Goal: Check status: Check status

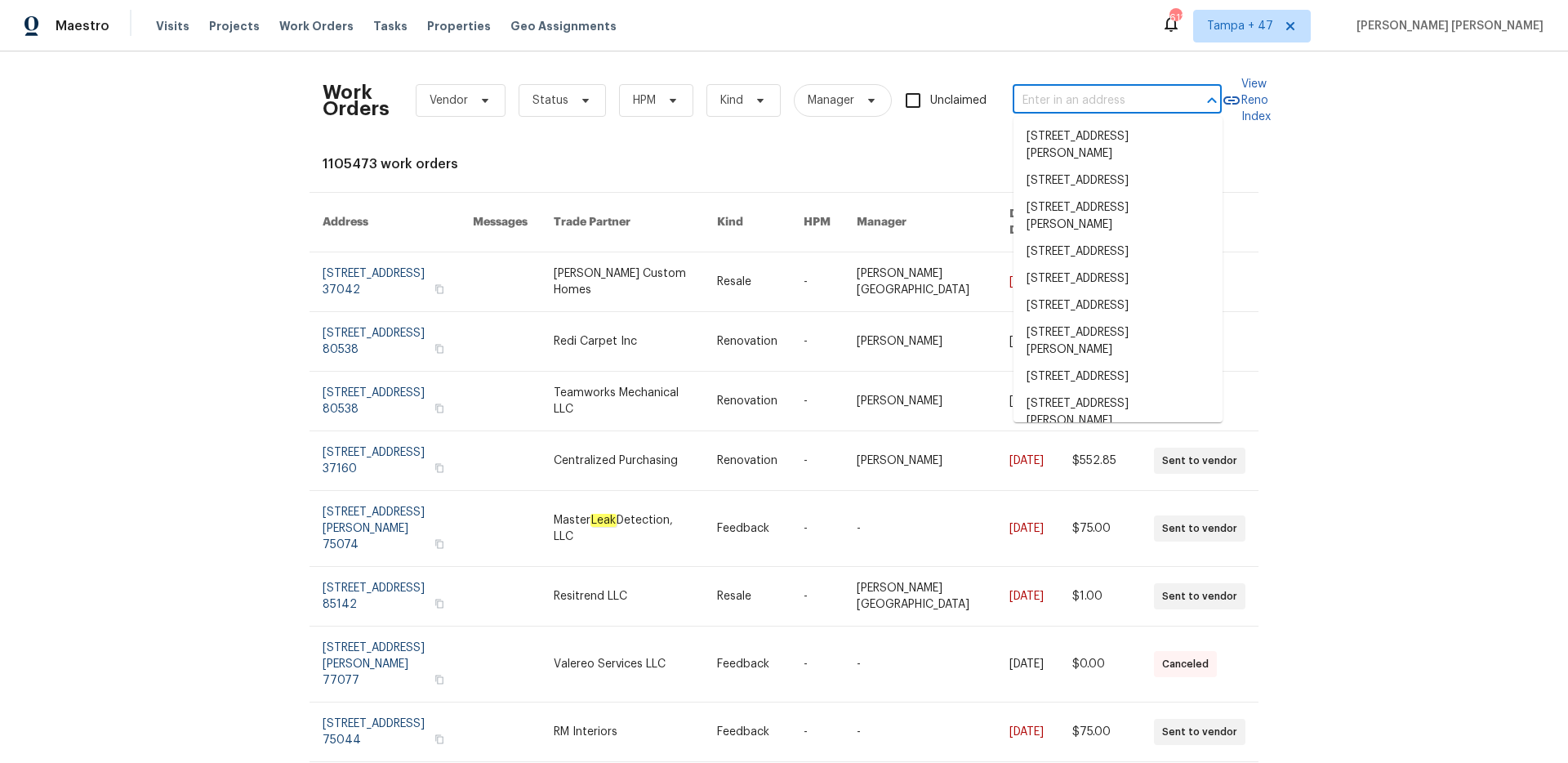
click at [317, 27] on span "Work Orders" at bounding box center [317, 26] width 75 height 16
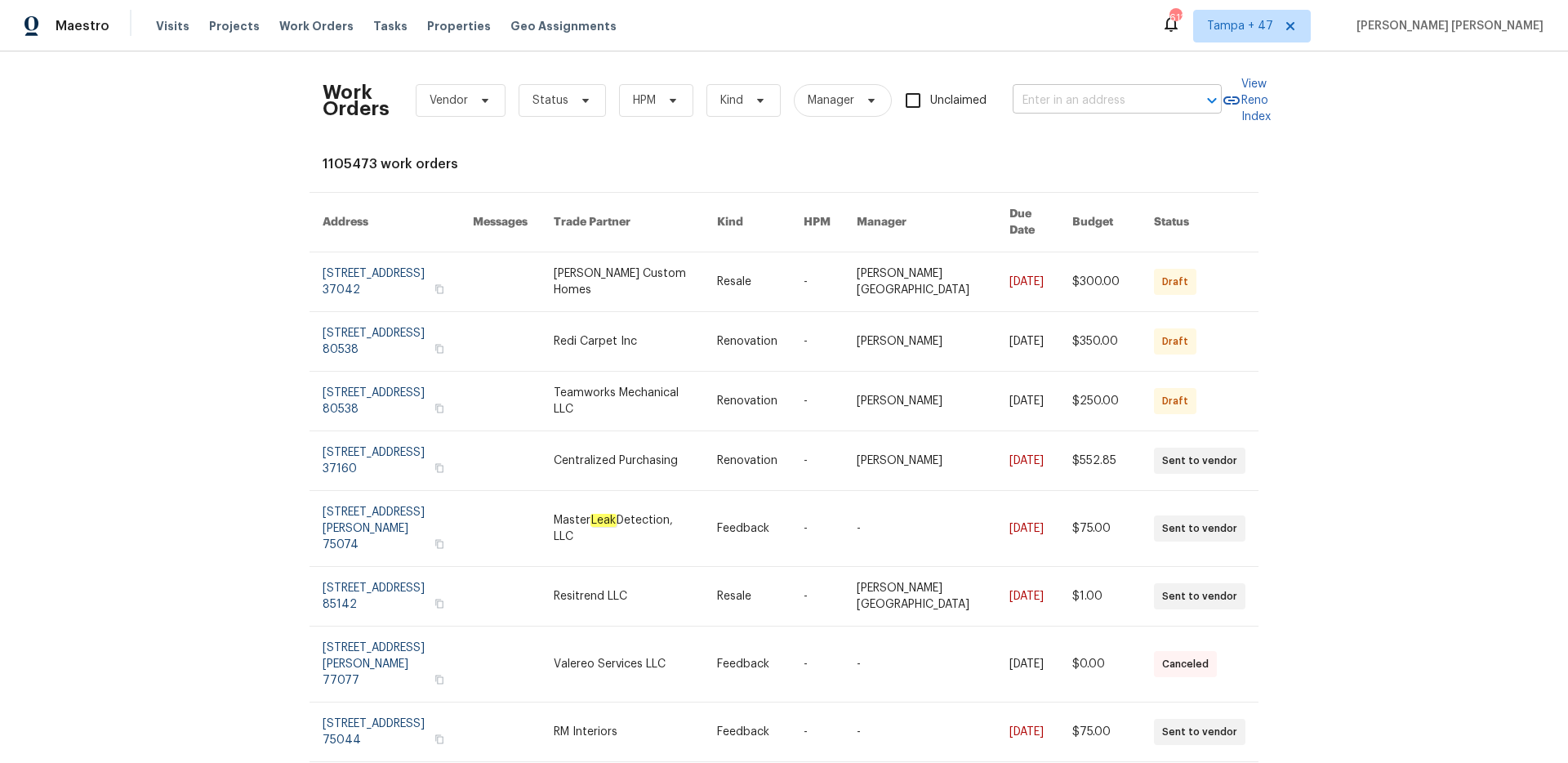
click at [1156, 108] on input "text" at bounding box center [1094, 101] width 163 height 25
paste input "[STREET_ADDRESS]"
type input "[STREET_ADDRESS]"
click at [1120, 134] on li "[STREET_ADDRESS]" at bounding box center [1118, 136] width 209 height 27
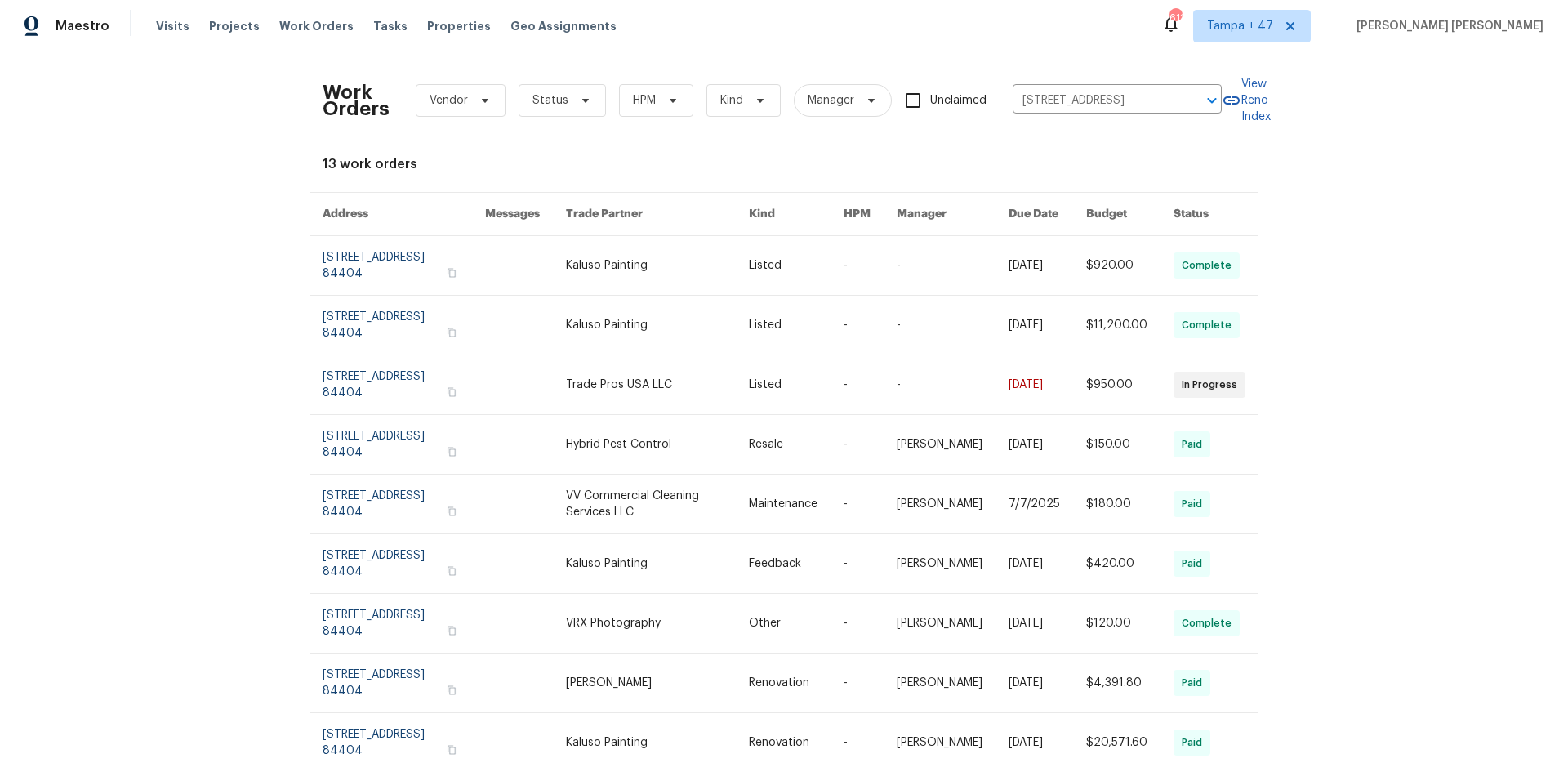
click at [961, 271] on link at bounding box center [952, 265] width 112 height 59
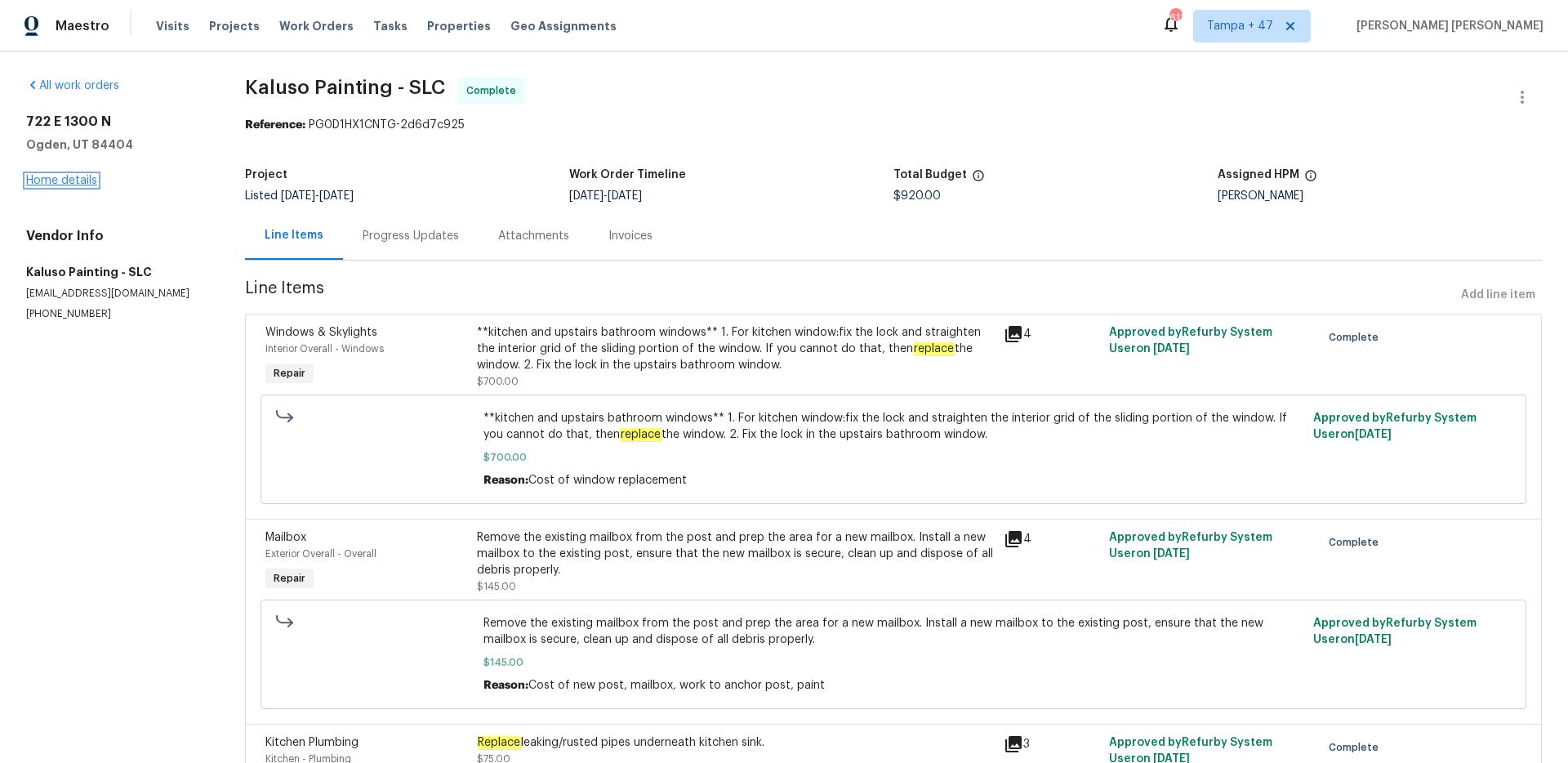
click at [76, 181] on link "Home details" at bounding box center [62, 180] width 71 height 11
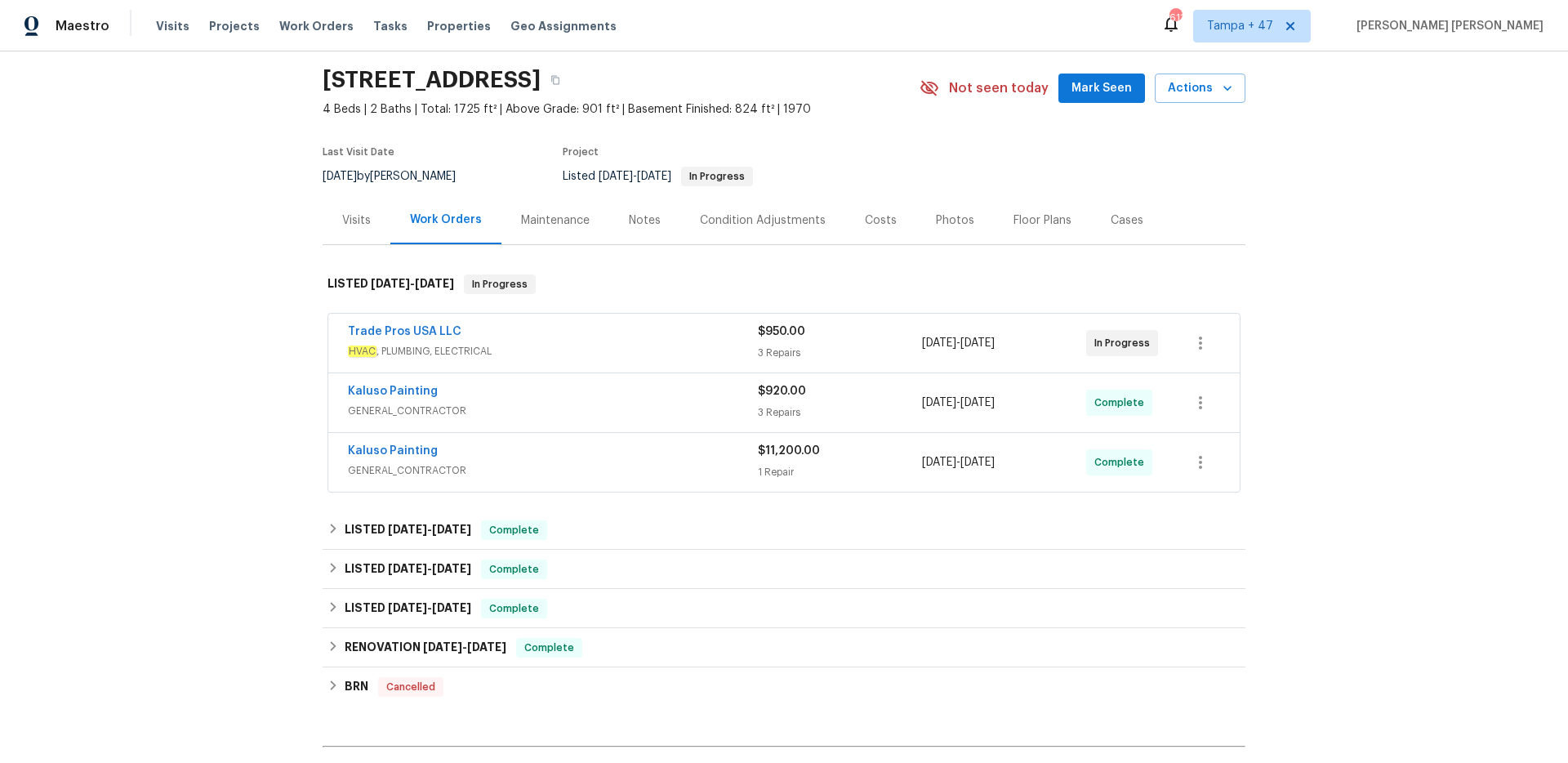
scroll to position [55, 0]
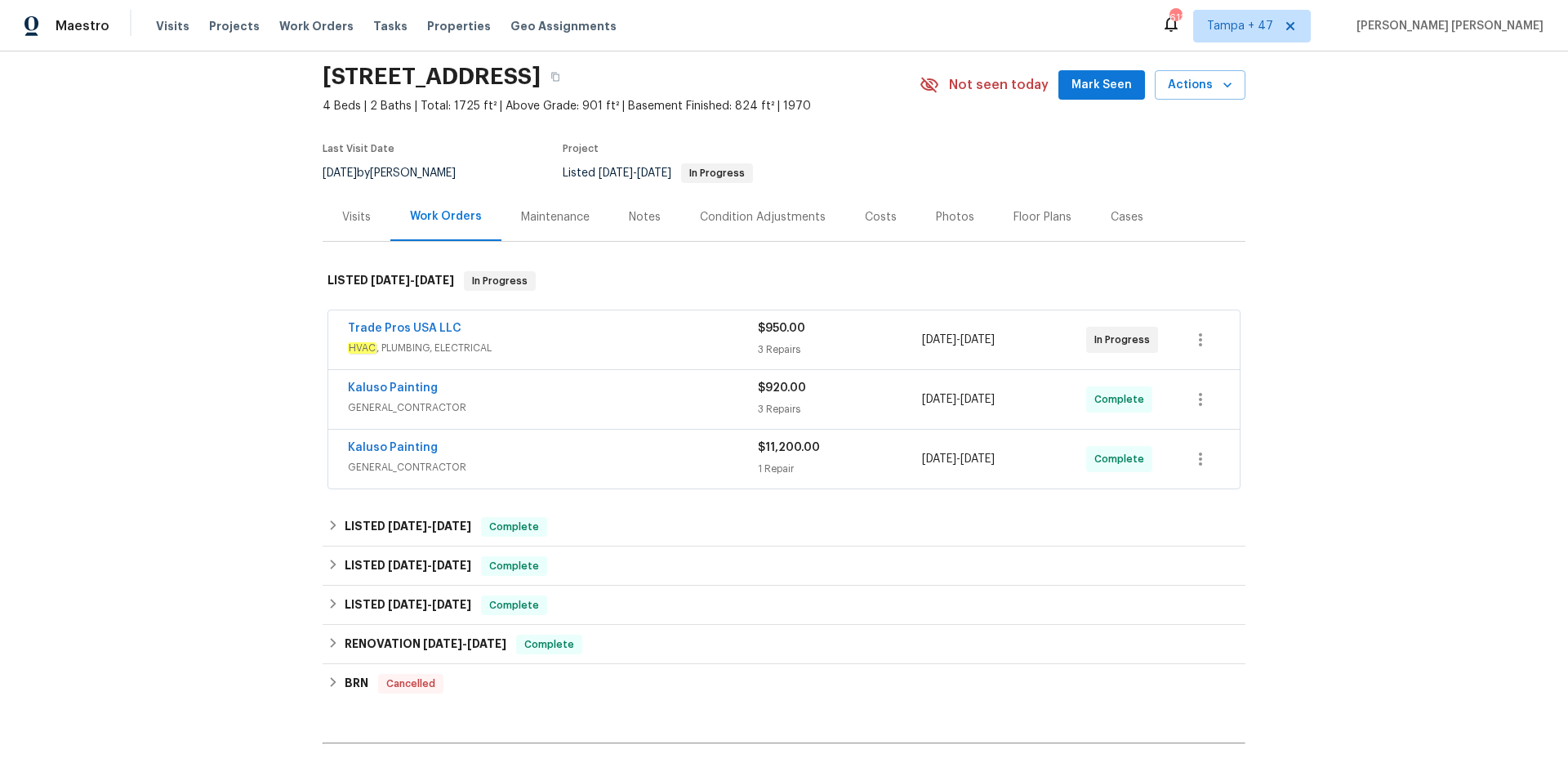
click at [701, 454] on div "Kaluso Painting" at bounding box center [552, 449] width 410 height 20
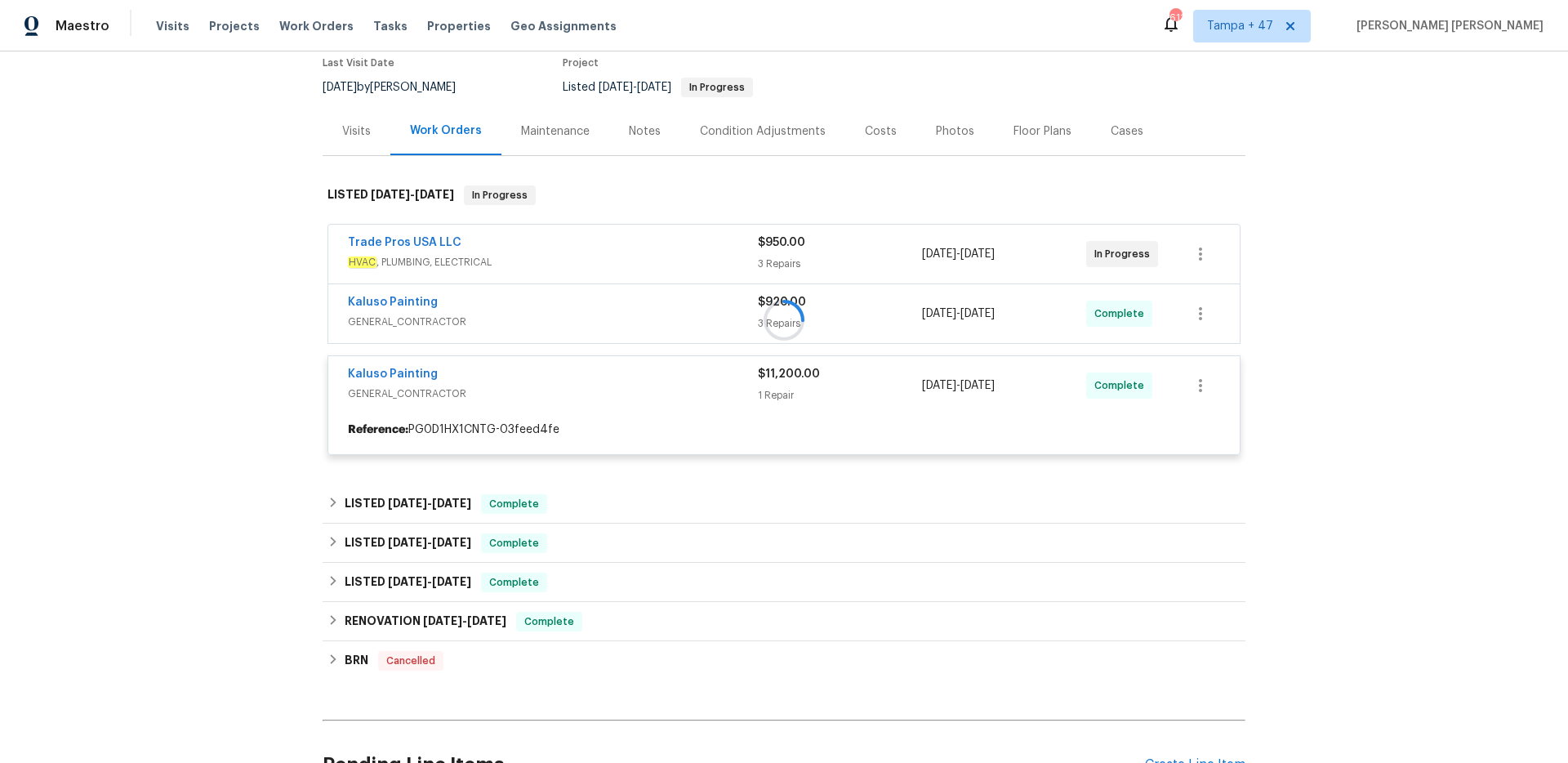
scroll to position [145, 0]
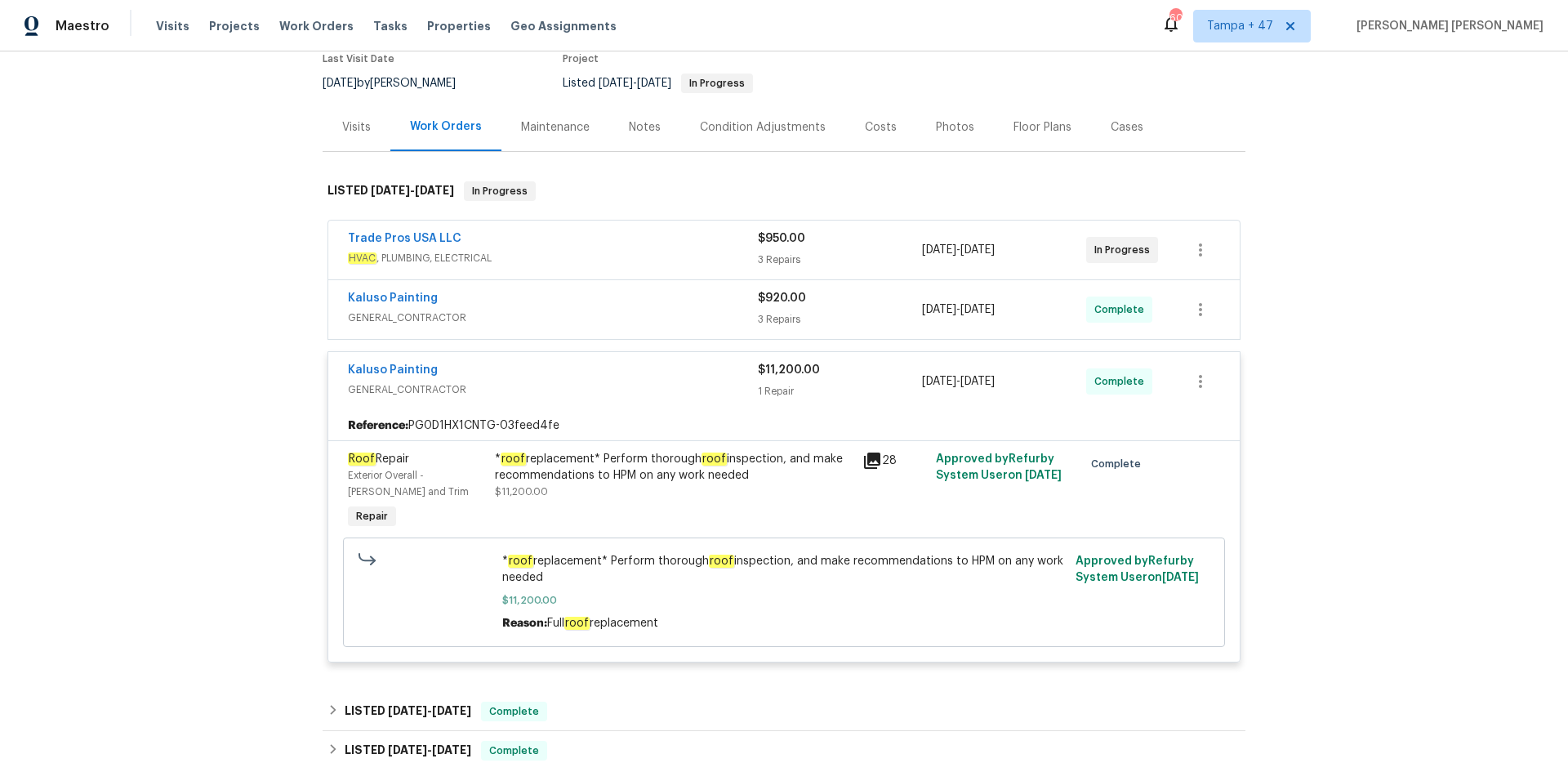
click at [696, 296] on div "Kaluso Painting" at bounding box center [552, 299] width 410 height 20
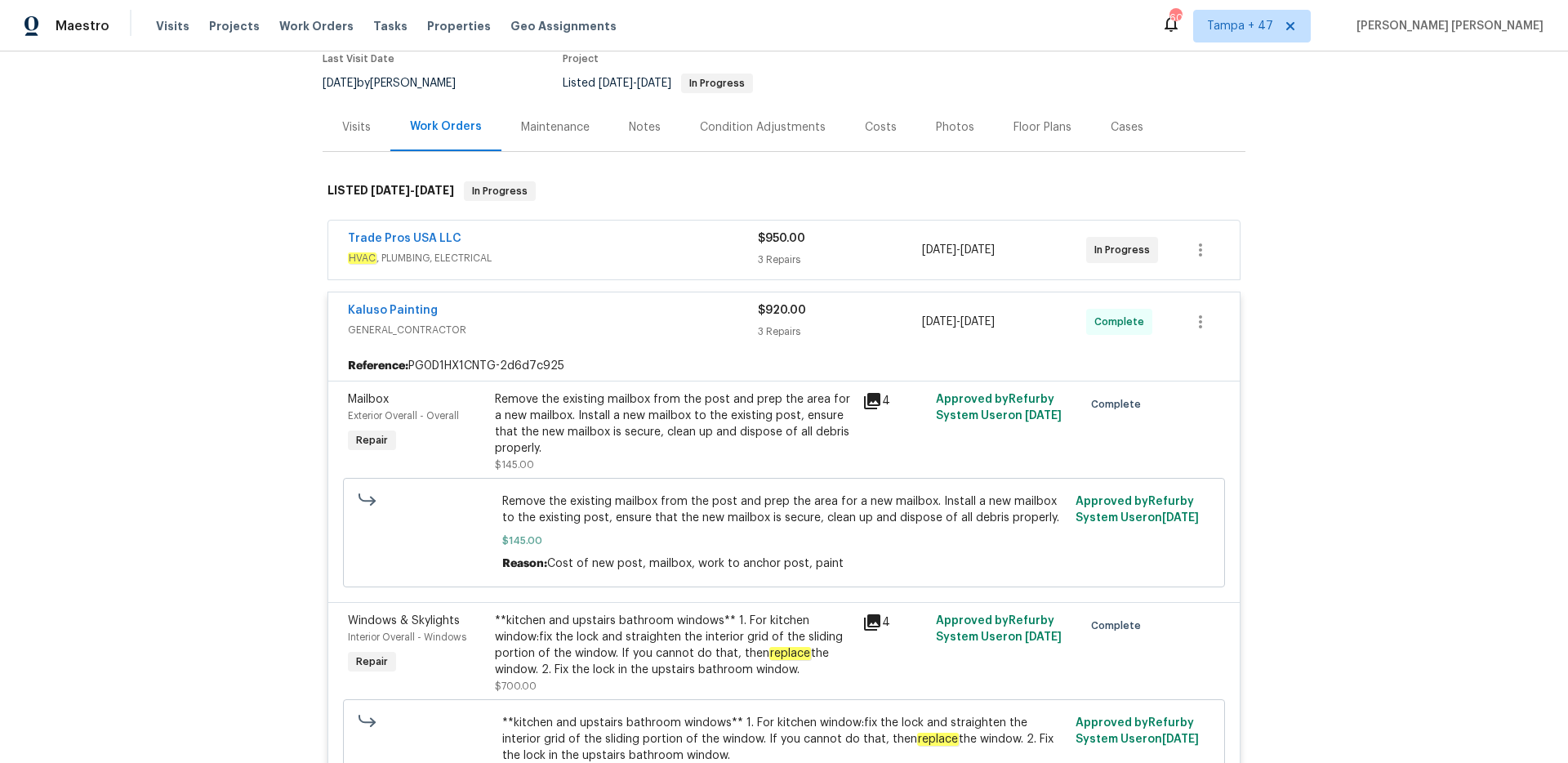
click at [696, 296] on div "Kaluso Painting GENERAL_CONTRACTOR $920.00 3 Repairs [DATE] - [DATE] Complete" at bounding box center [784, 322] width 911 height 59
click at [708, 236] on div "Trade Pros USA LLC" at bounding box center [552, 240] width 410 height 20
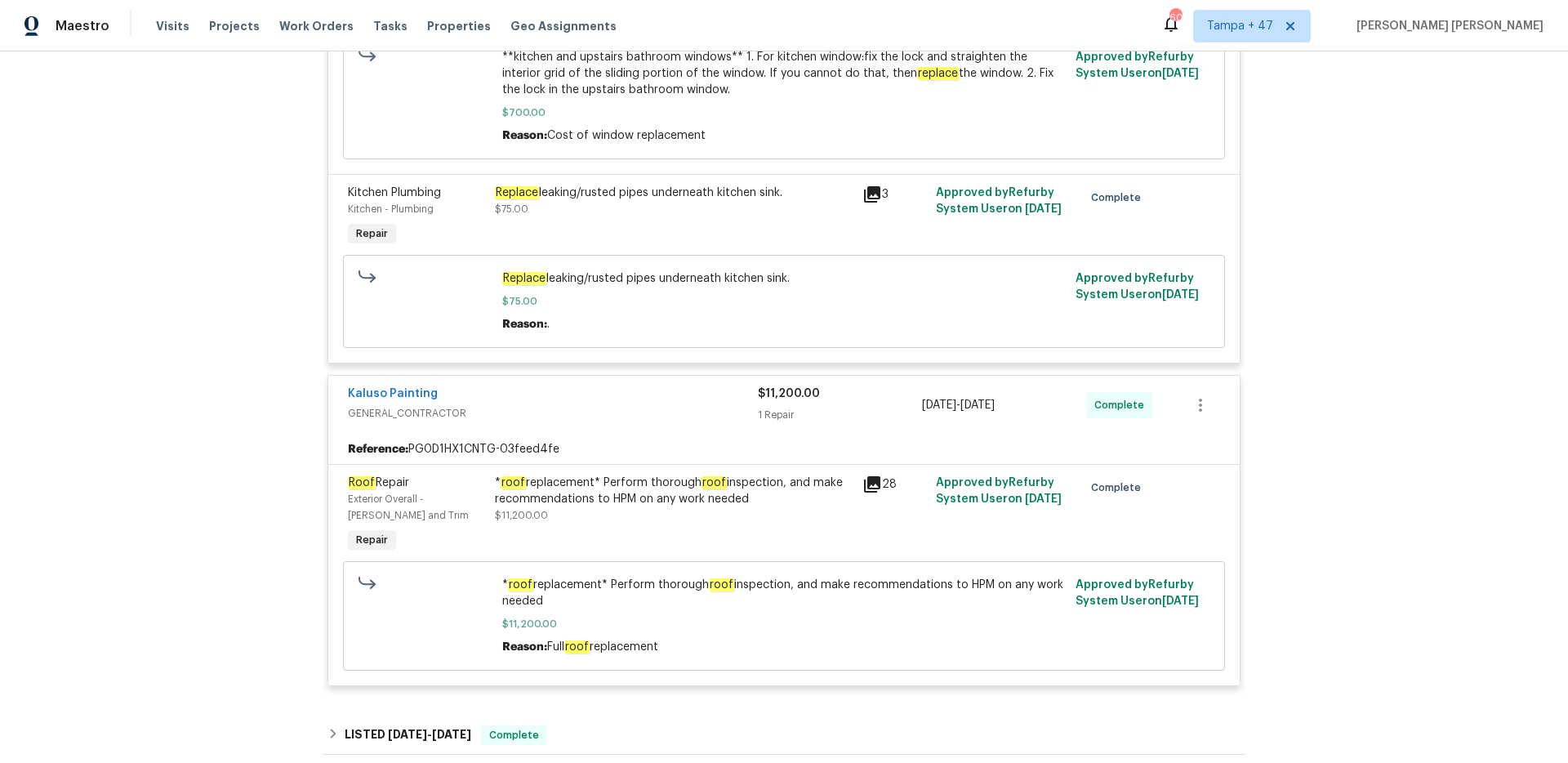
scroll to position [1421, 0]
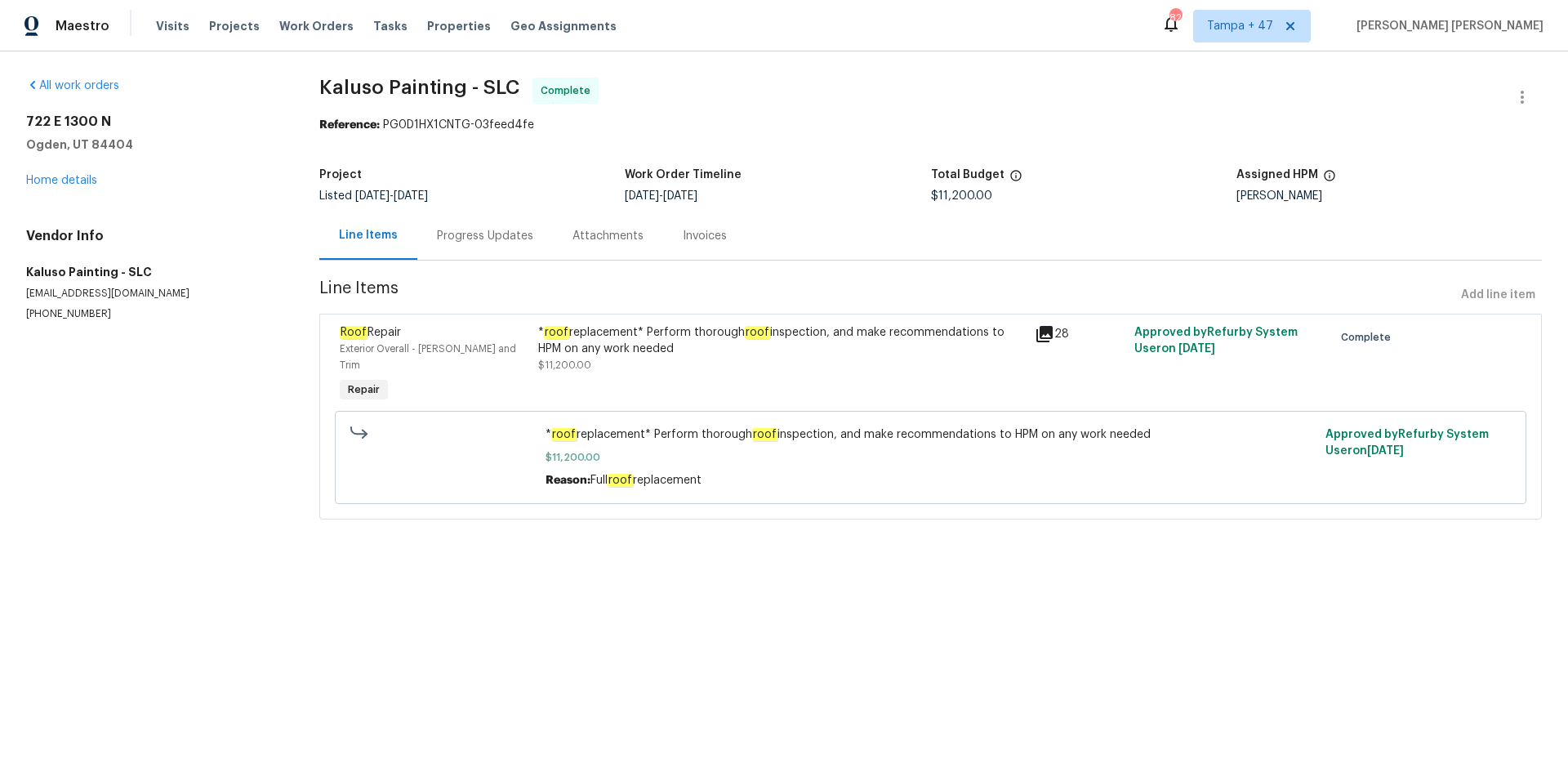
click at [503, 234] on div "Progress Updates" at bounding box center [485, 236] width 96 height 16
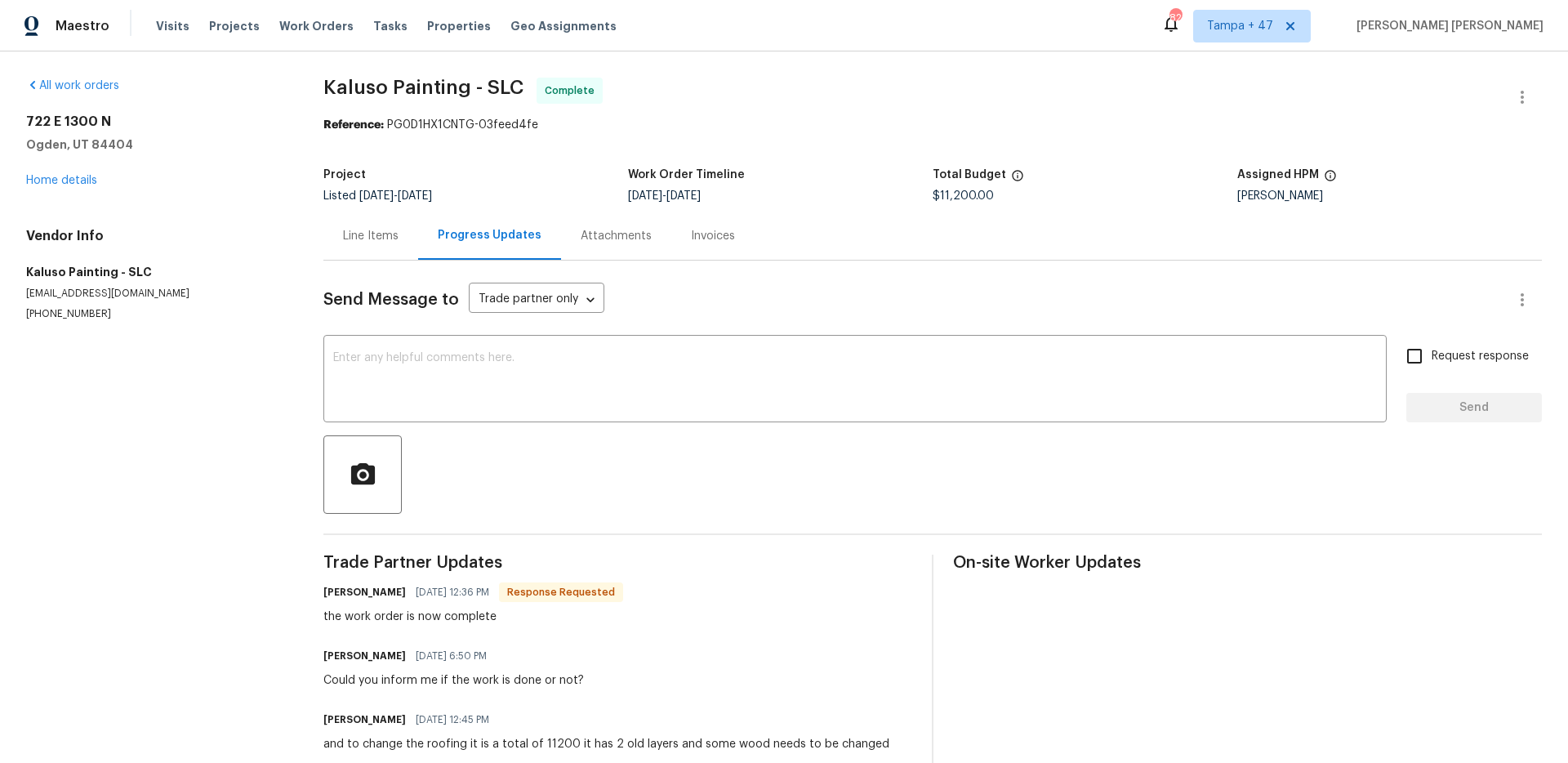
click at [367, 235] on div "Line Items" at bounding box center [371, 236] width 56 height 16
